Goal: Information Seeking & Learning: Find contact information

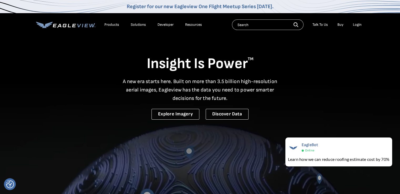
click at [113, 24] on div "Products" at bounding box center [112, 24] width 15 height 5
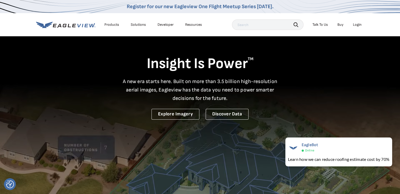
click at [319, 24] on div "Talk To Us" at bounding box center [321, 24] width 16 height 5
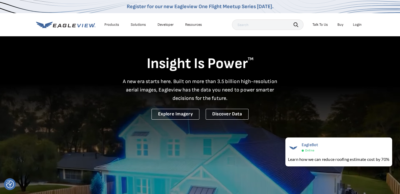
click at [319, 24] on div "Talk To Us" at bounding box center [321, 24] width 16 height 5
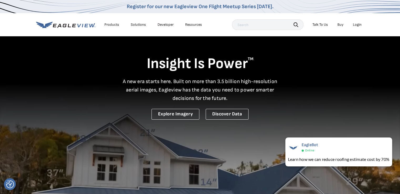
click at [319, 24] on div "Talk To Us" at bounding box center [321, 24] width 16 height 5
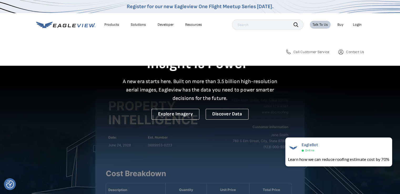
click at [357, 51] on span "Contact Us" at bounding box center [356, 52] width 18 height 5
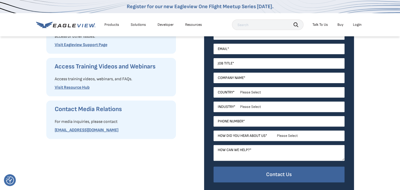
scroll to position [143, 0]
drag, startPoint x: 115, startPoint y: 130, endPoint x: 54, endPoint y: 130, distance: 60.3
click at [54, 130] on div "Contact Media Relations For media inquiries, please contact [EMAIL_ADDRESS][DOM…" at bounding box center [111, 120] width 130 height 38
copy link "[EMAIL_ADDRESS][DOMAIN_NAME]"
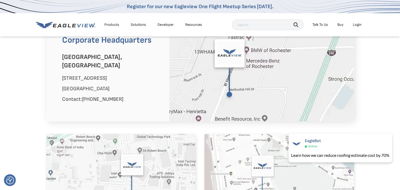
scroll to position [348, 0]
click at [129, 117] on div "Corporate Headquarters [GEOGRAPHIC_DATA], [GEOGRAPHIC_DATA] [STREET_ADDRESS] Co…" at bounding box center [200, 142] width 400 height 280
drag, startPoint x: 125, startPoint y: 88, endPoint x: 82, endPoint y: 88, distance: 42.9
click at [82, 95] on p "Contact: [PHONE_NUMBER]" at bounding box center [112, 99] width 100 height 8
copy span "[PHONE_NUMBER]"
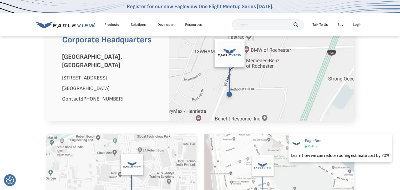
click at [138, 23] on div "Solutions" at bounding box center [138, 24] width 15 height 5
click at [112, 23] on div "Products" at bounding box center [112, 24] width 15 height 5
click at [113, 23] on div "Products" at bounding box center [112, 24] width 15 height 5
click at [40, 106] on div "Corporate Headquarters [GEOGRAPHIC_DATA], [GEOGRAPHIC_DATA] [STREET_ADDRESS] Co…" at bounding box center [200, 142] width 400 height 280
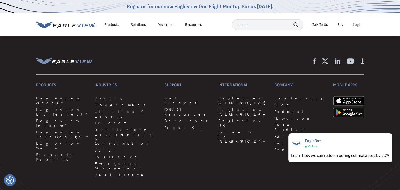
scroll to position [652, 0]
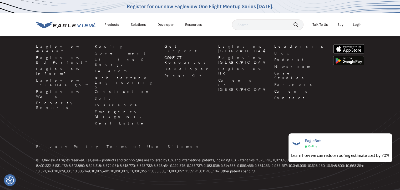
click at [219, 98] on div "International Eagleview [GEOGRAPHIC_DATA] [GEOGRAPHIC_DATA] [GEOGRAPHIC_DATA] […" at bounding box center [244, 78] width 50 height 98
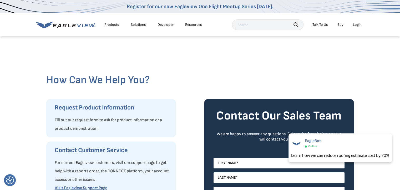
scroll to position [0, 0]
